Goal: Transaction & Acquisition: Purchase product/service

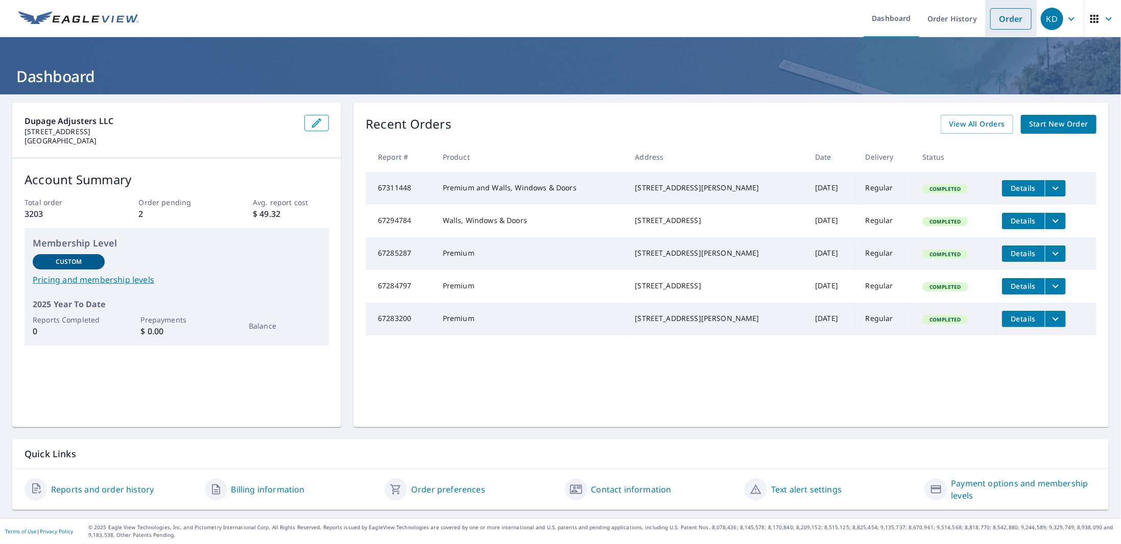
click at [1000, 20] on link "Order" at bounding box center [1010, 18] width 41 height 21
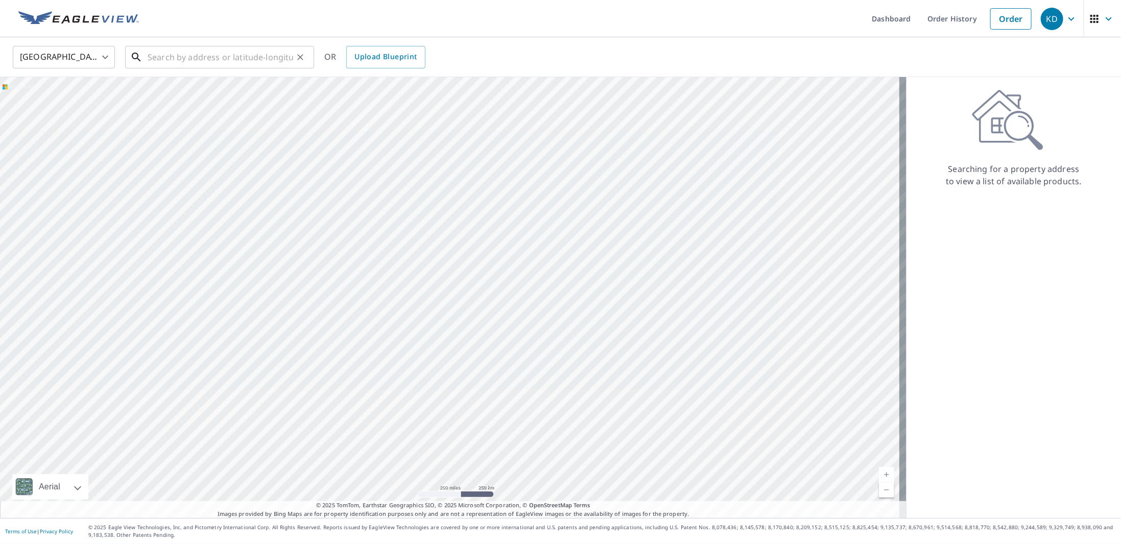
click at [186, 59] on input "text" at bounding box center [220, 57] width 145 height 29
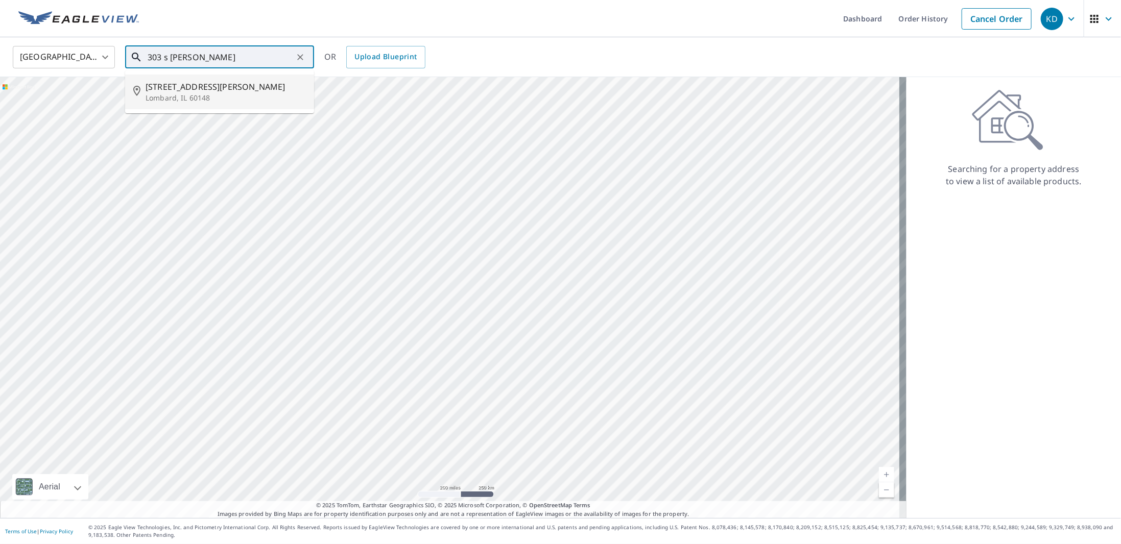
click at [232, 91] on span "[STREET_ADDRESS][PERSON_NAME]" at bounding box center [225, 87] width 160 height 12
type input "[STREET_ADDRESS][PERSON_NAME]"
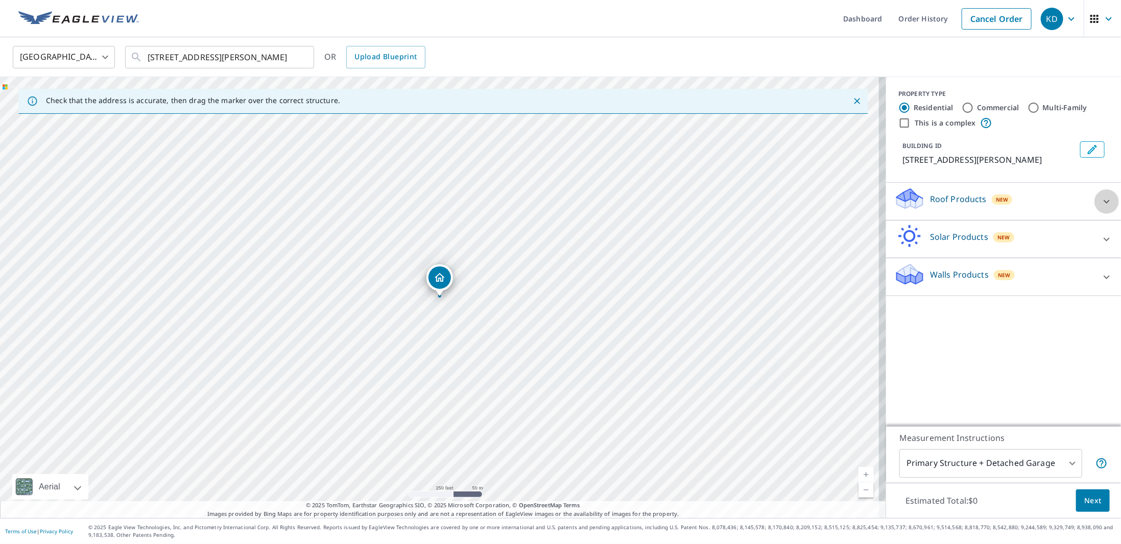
click at [1094, 201] on div at bounding box center [1106, 201] width 25 height 25
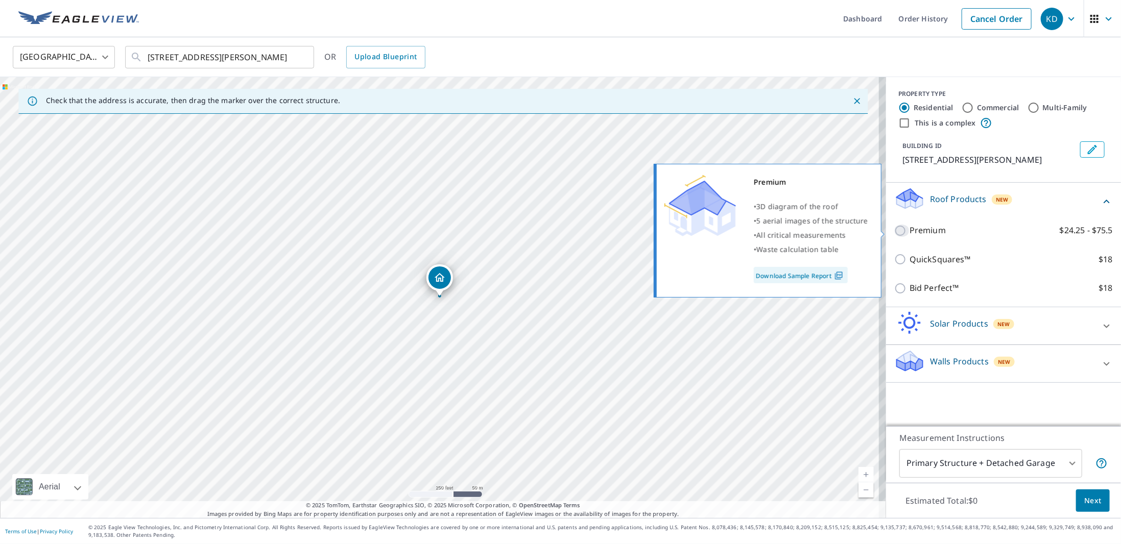
click at [895, 232] on input "Premium $24.25 - $75.5" at bounding box center [901, 231] width 15 height 12
checkbox input "true"
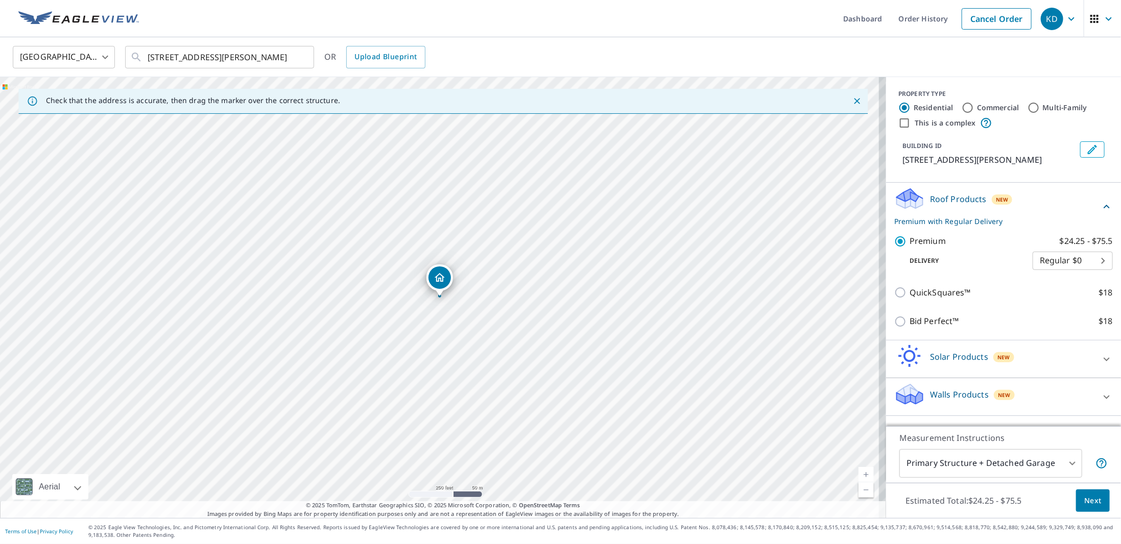
click at [1091, 503] on span "Next" at bounding box center [1092, 501] width 17 height 13
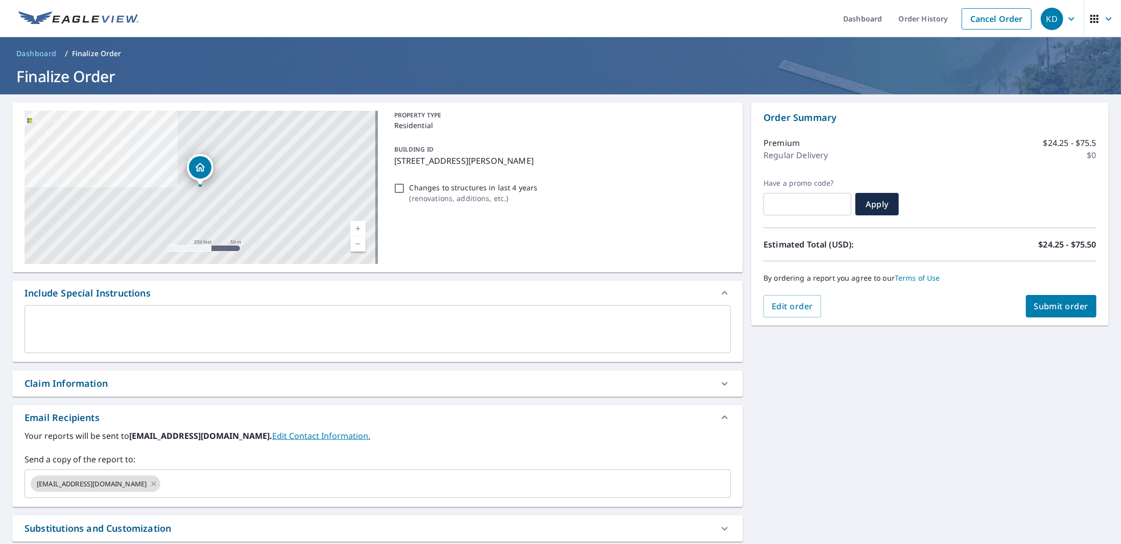
click at [1057, 309] on span "Submit order" at bounding box center [1061, 306] width 55 height 11
checkbox input "true"
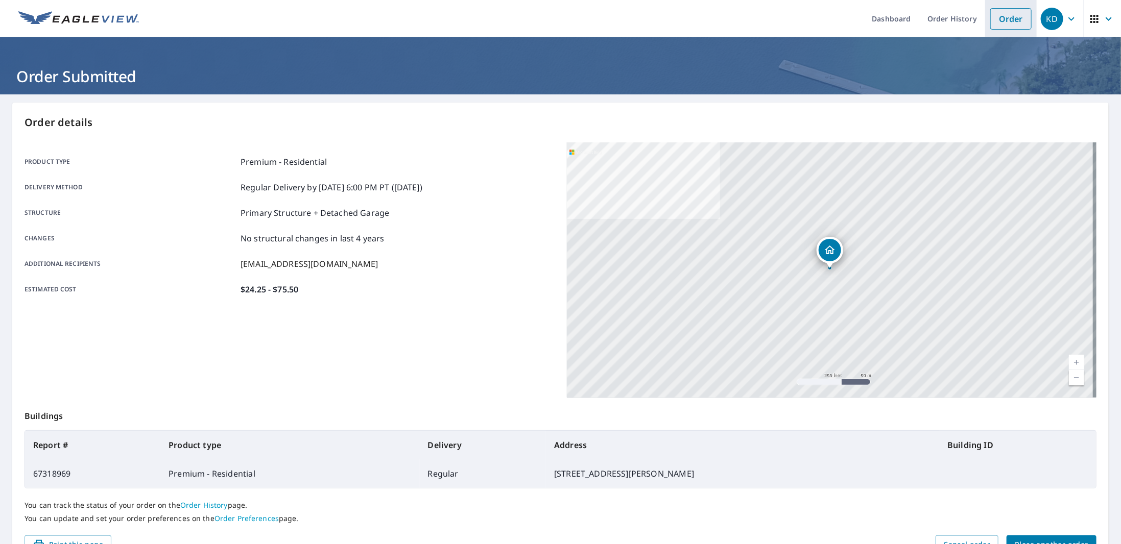
click at [1005, 19] on link "Order" at bounding box center [1010, 18] width 41 height 21
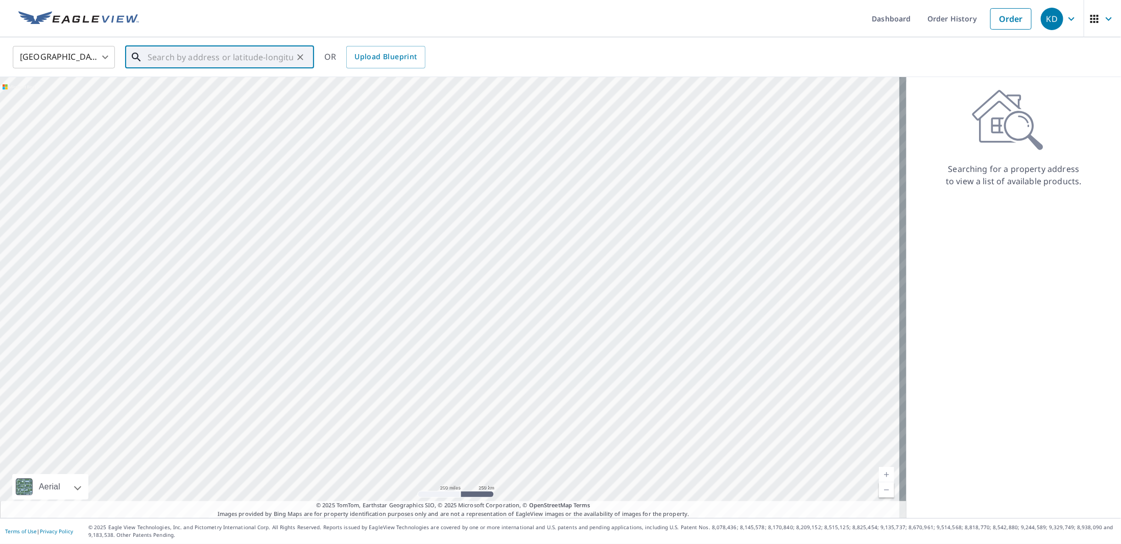
click at [213, 63] on input "text" at bounding box center [220, 57] width 145 height 29
click at [201, 128] on p "Lombard, IL 60148" at bounding box center [225, 133] width 160 height 10
type input "[STREET_ADDRESS]"
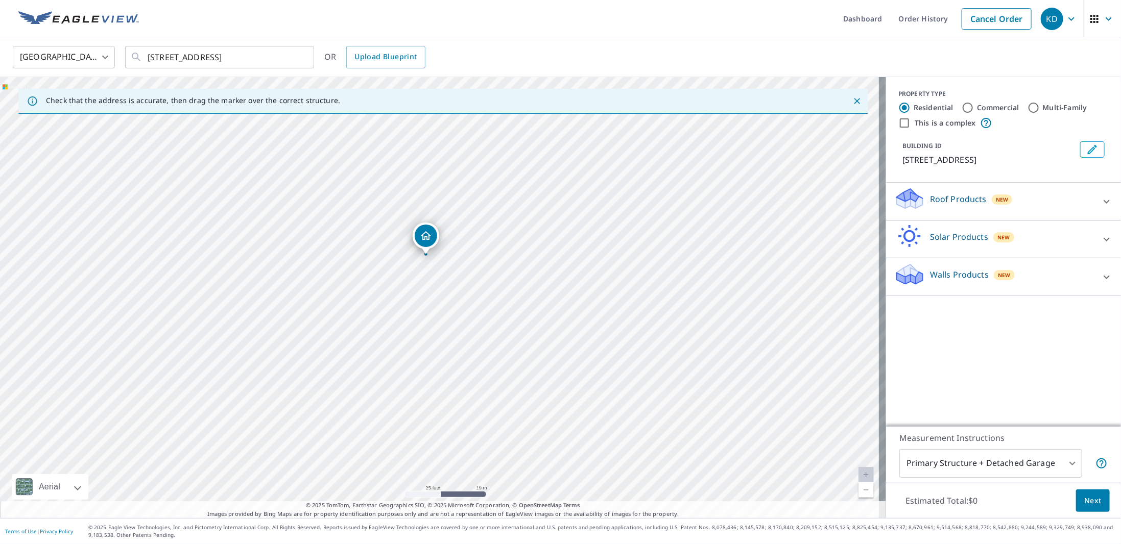
click at [1103, 200] on icon at bounding box center [1106, 202] width 6 height 4
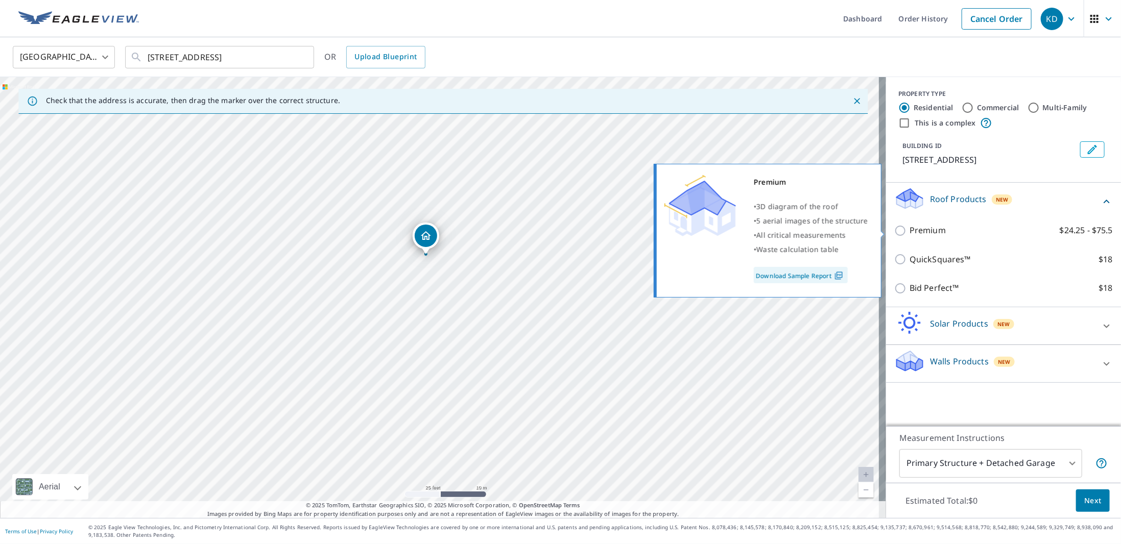
click at [895, 232] on input "Premium $24.25 - $75.5" at bounding box center [901, 231] width 15 height 12
checkbox input "true"
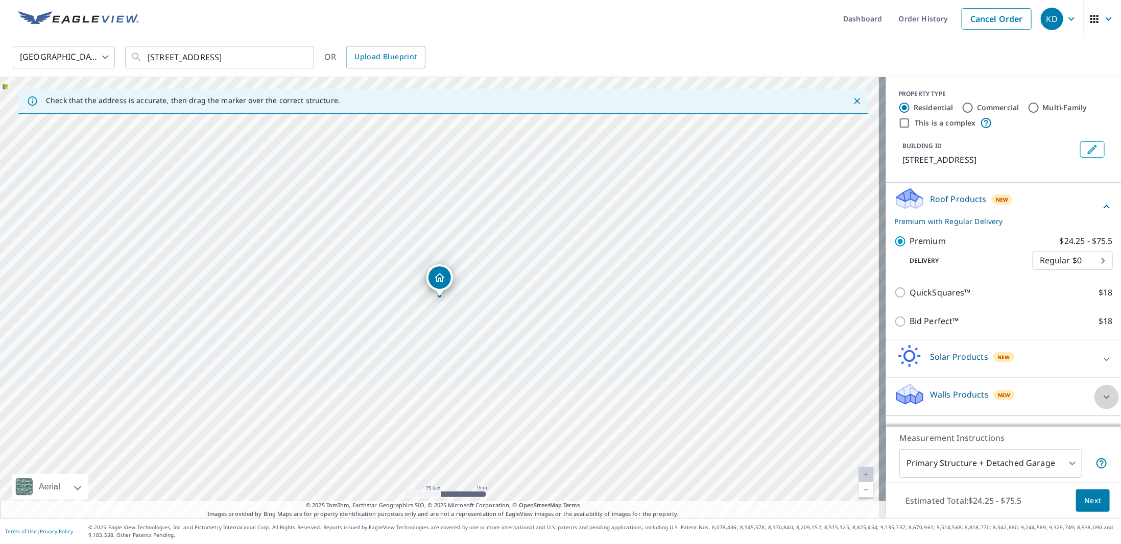
click at [1100, 399] on icon at bounding box center [1106, 397] width 12 height 12
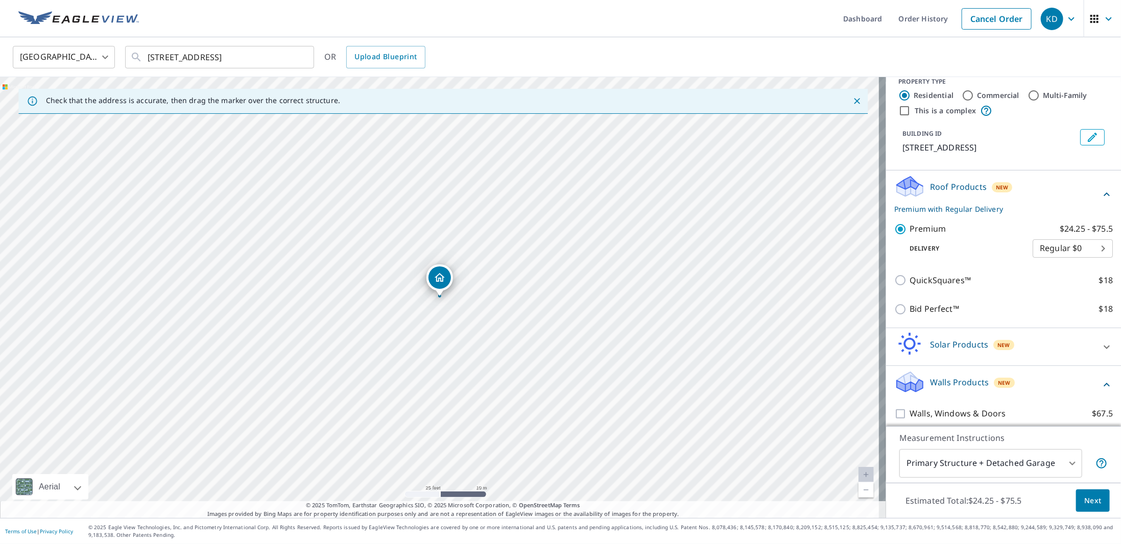
scroll to position [19, 0]
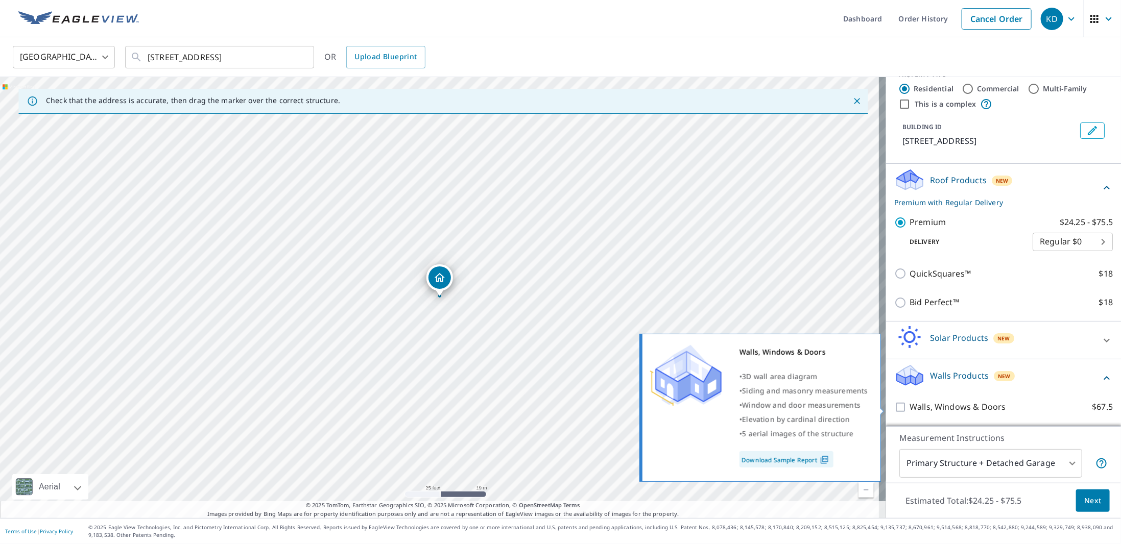
click at [894, 407] on input "Walls, Windows & Doors $67.5" at bounding box center [901, 407] width 15 height 12
checkbox input "true"
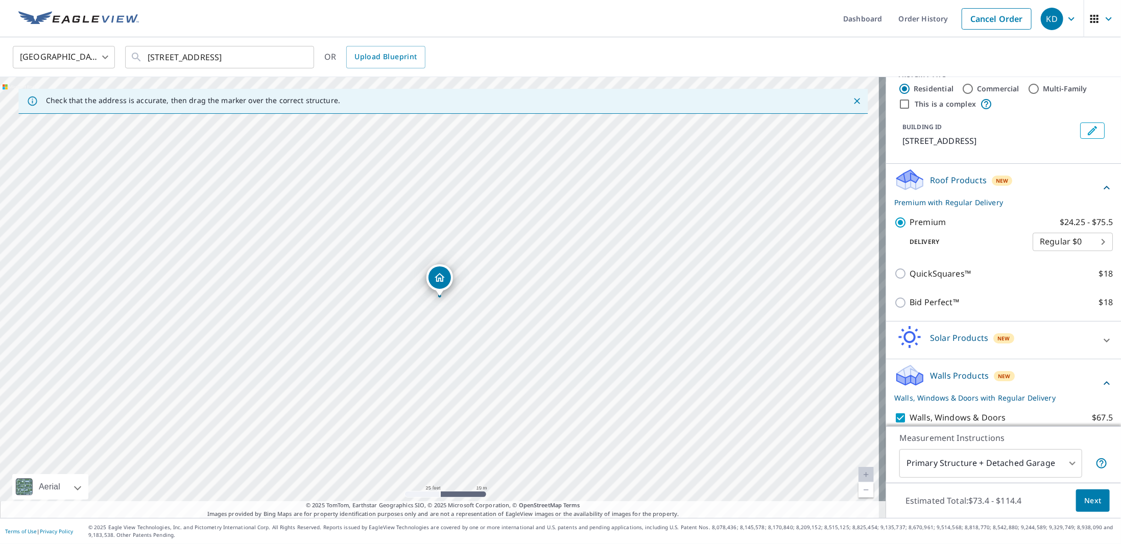
click at [1084, 504] on span "Next" at bounding box center [1092, 501] width 17 height 13
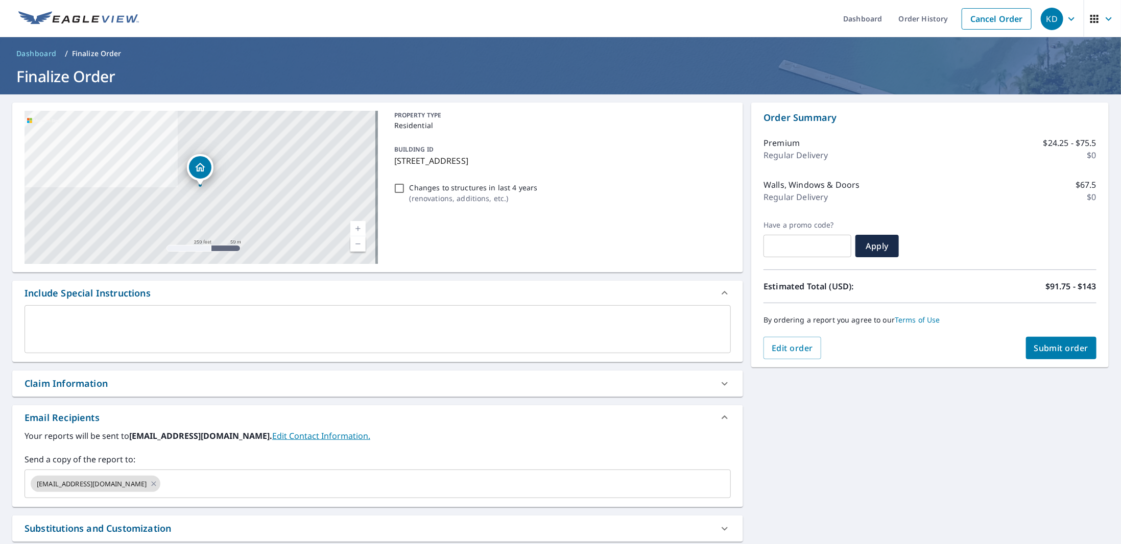
click at [1072, 351] on span "Submit order" at bounding box center [1061, 348] width 55 height 11
checkbox input "true"
